Goal: Navigation & Orientation: Understand site structure

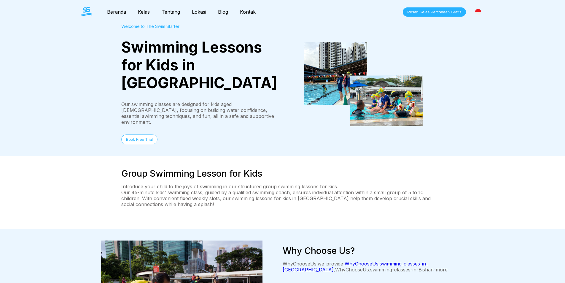
click at [125, 15] on nav "Beranda Kelas Tentang Lokasi Blog Kontak" at bounding box center [181, 12] width 161 height 10
click at [121, 14] on link "Beranda" at bounding box center [116, 12] width 31 height 6
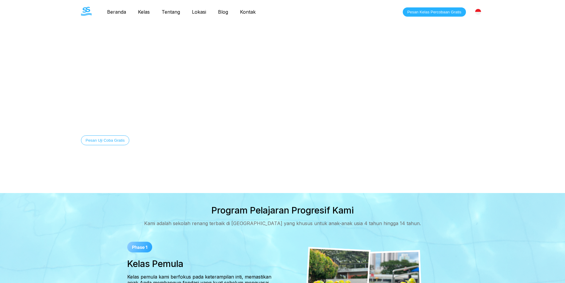
click at [118, 13] on link "Beranda" at bounding box center [116, 12] width 31 height 6
click at [115, 8] on nav "Beranda Kelas Tentang Lokasi Blog Kontak" at bounding box center [181, 12] width 161 height 10
click at [117, 11] on link "Beranda" at bounding box center [116, 12] width 31 height 6
click at [150, 11] on link "Kelas" at bounding box center [144, 12] width 24 height 6
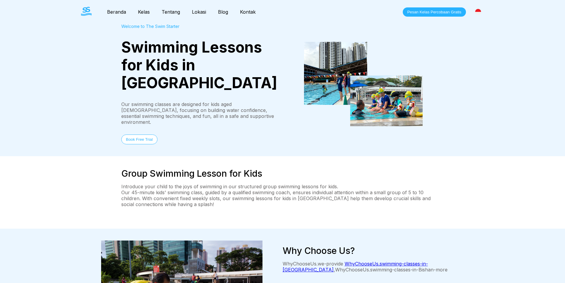
click at [167, 13] on link "Tentang" at bounding box center [171, 12] width 30 height 6
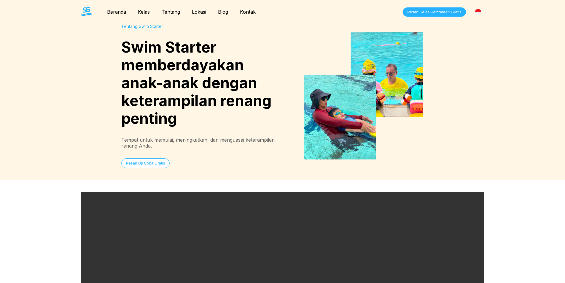
click at [196, 13] on link "Lokasi" at bounding box center [199, 12] width 26 height 6
